Goal: Transaction & Acquisition: Purchase product/service

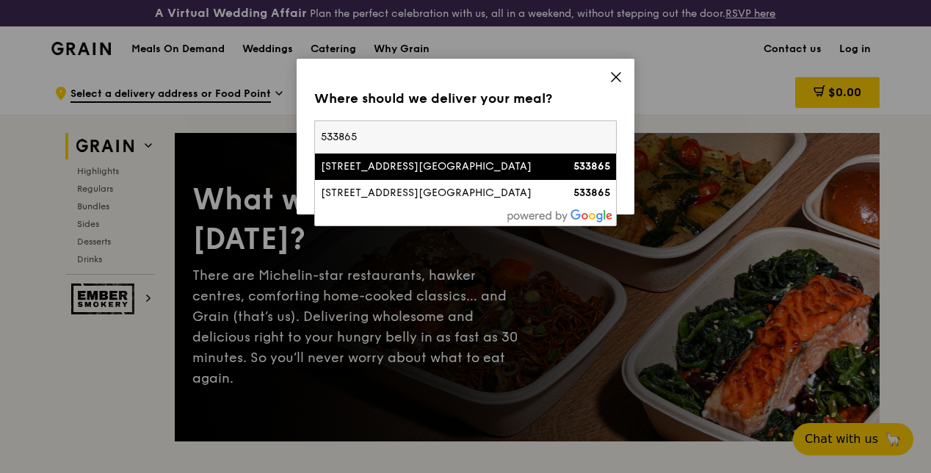
type input "533865"
click at [482, 163] on div "[STREET_ADDRESS][GEOGRAPHIC_DATA]" at bounding box center [429, 166] width 217 height 15
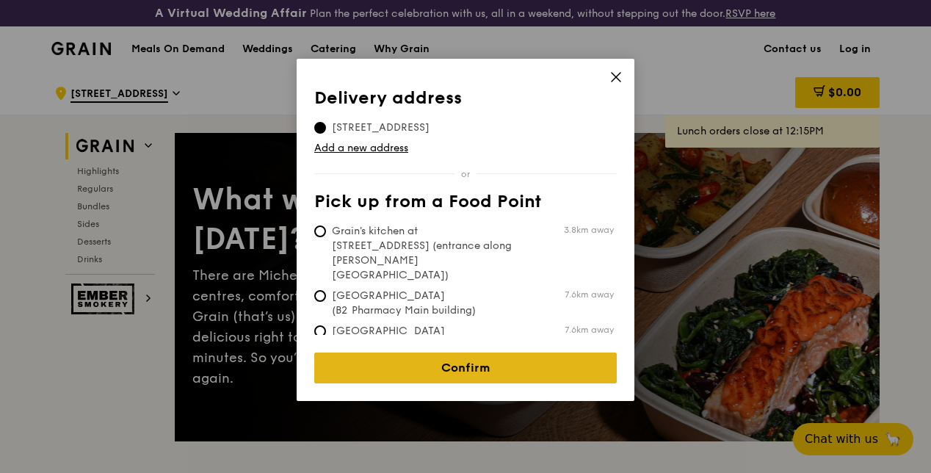
click at [428, 353] on link "Confirm" at bounding box center [465, 368] width 303 height 31
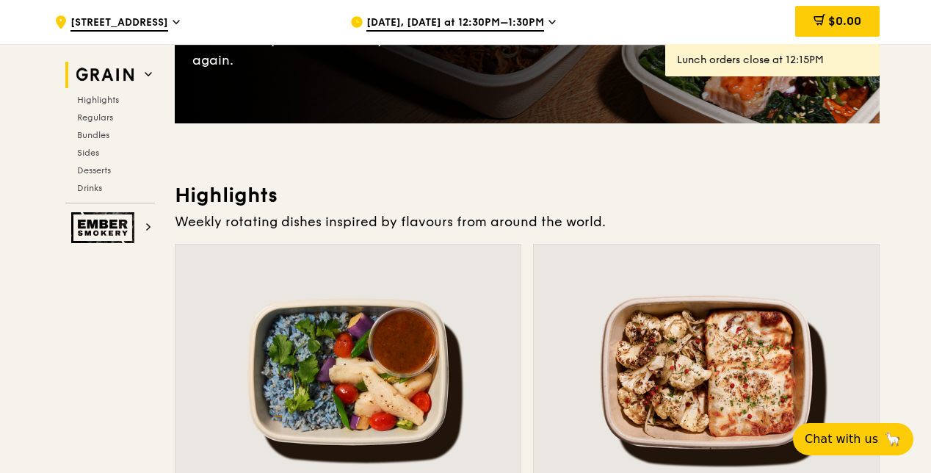
scroll to position [367, 0]
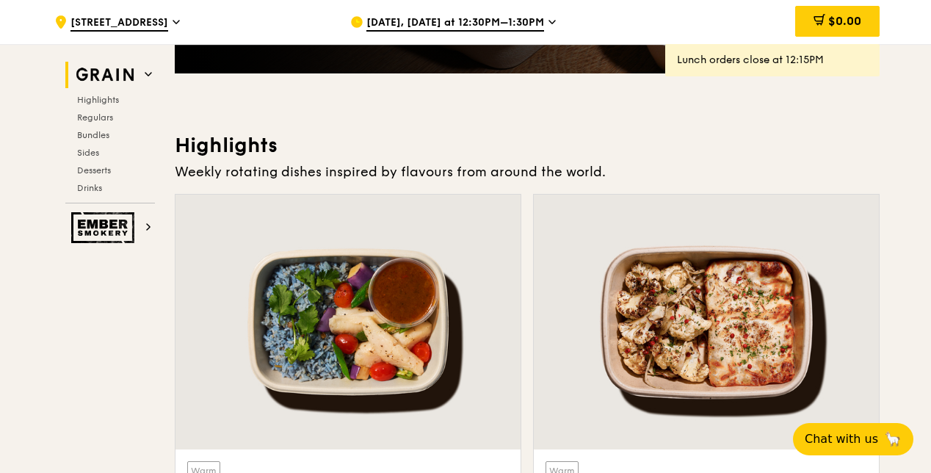
click at [444, 27] on span "[DATE], [DATE] at 12:30PM–1:30PM" at bounding box center [456, 23] width 178 height 16
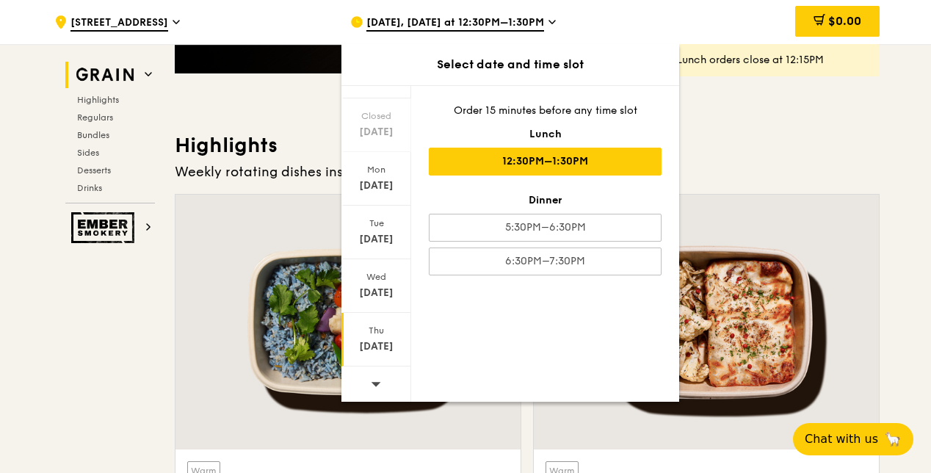
scroll to position [514, 0]
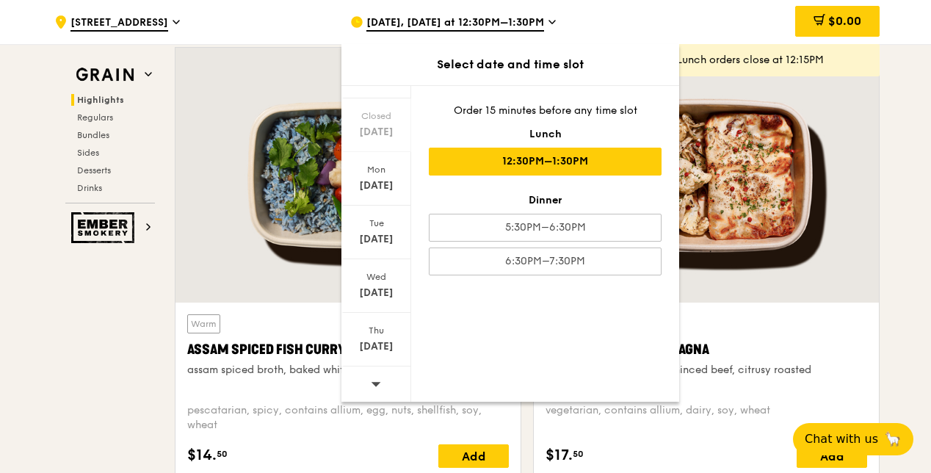
click at [377, 383] on icon at bounding box center [376, 383] width 10 height 11
click at [381, 123] on div "[DATE]" at bounding box center [376, 125] width 65 height 15
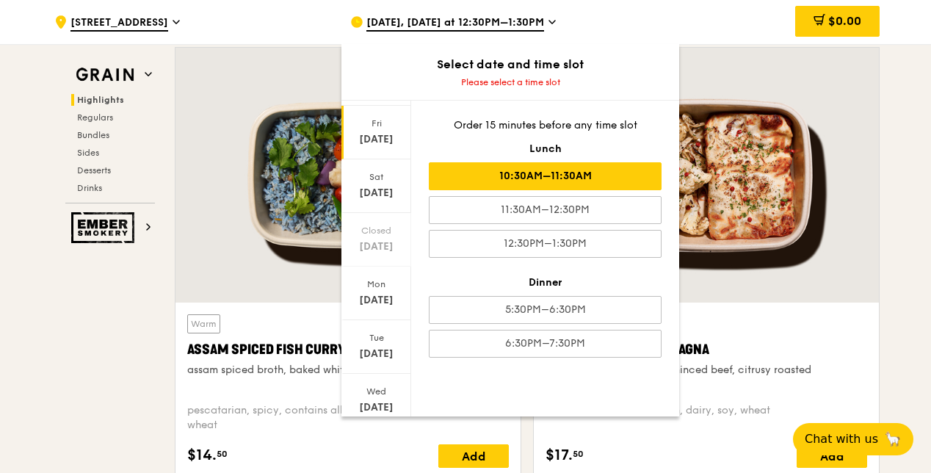
click at [508, 180] on div "10:30AM–11:30AM" at bounding box center [545, 176] width 233 height 28
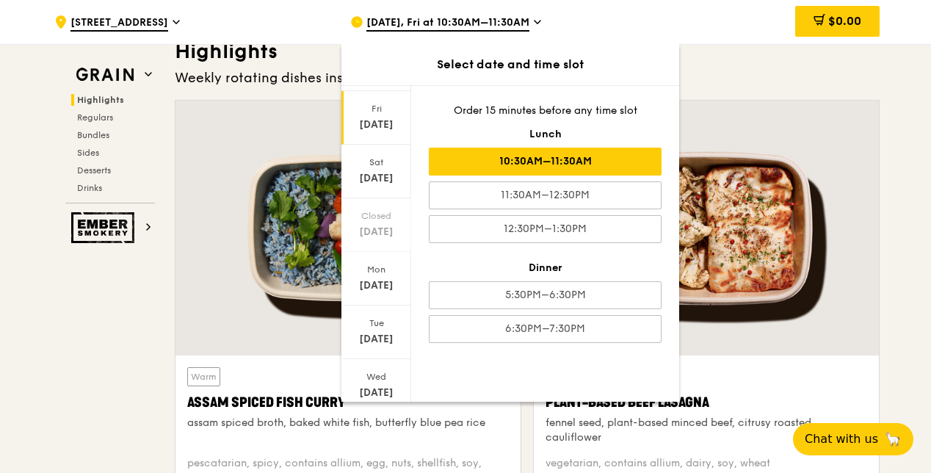
scroll to position [441, 0]
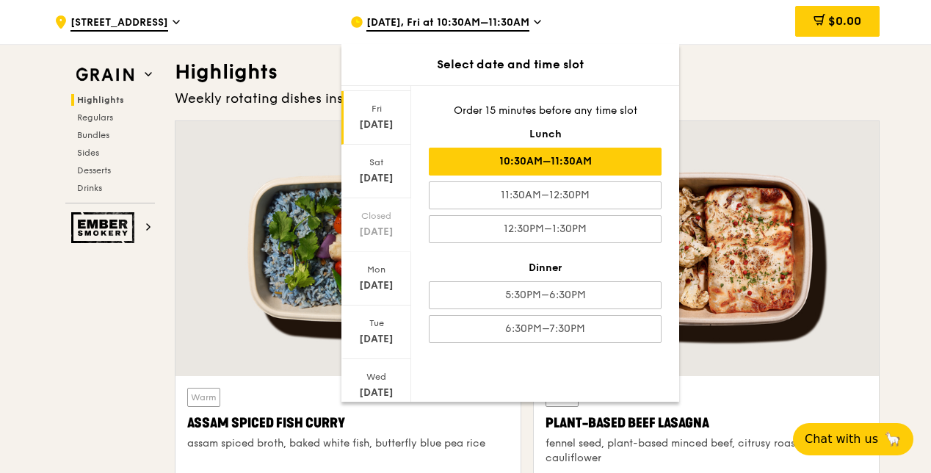
click at [504, 162] on div "10:30AM–11:30AM" at bounding box center [545, 162] width 233 height 28
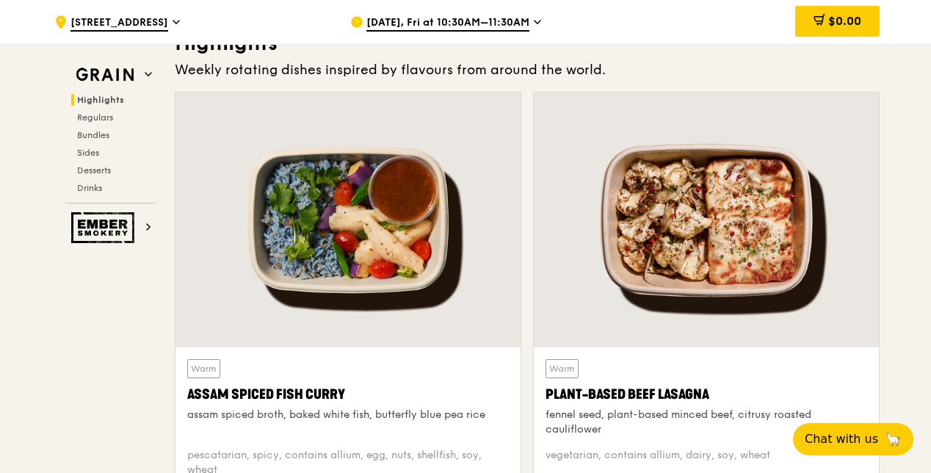
scroll to position [514, 0]
